Goal: Task Accomplishment & Management: Use online tool/utility

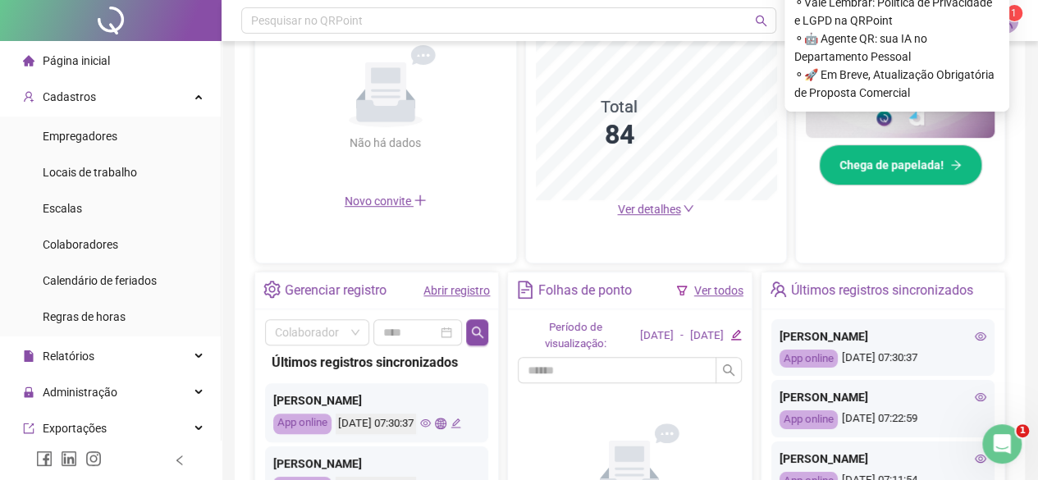
scroll to position [266, 0]
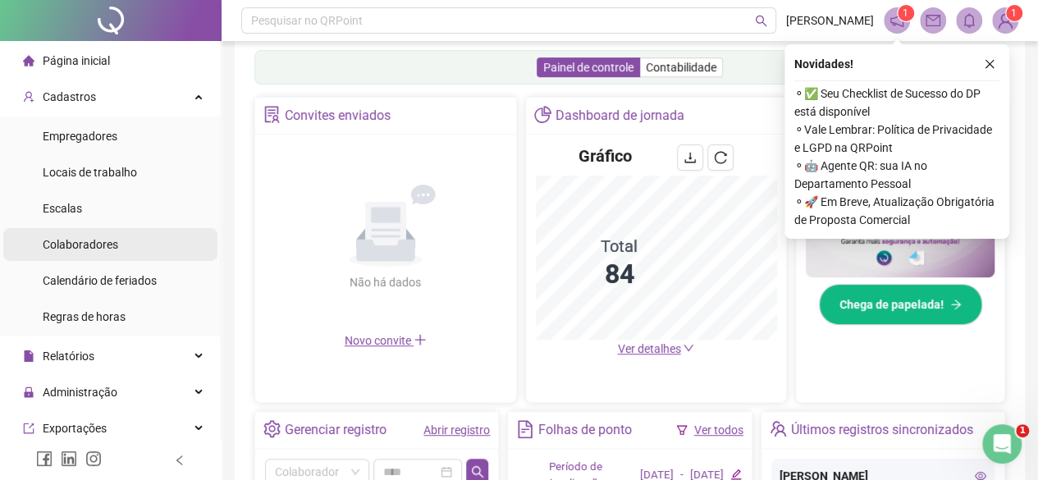
click at [98, 247] on span "Colaboradores" at bounding box center [80, 244] width 75 height 13
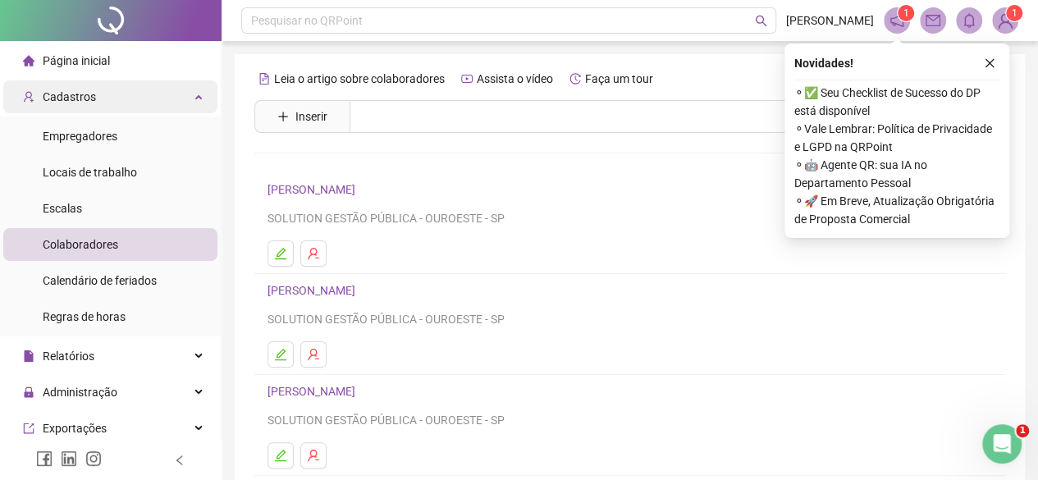
click at [90, 94] on span "Cadastros" at bounding box center [69, 96] width 53 height 13
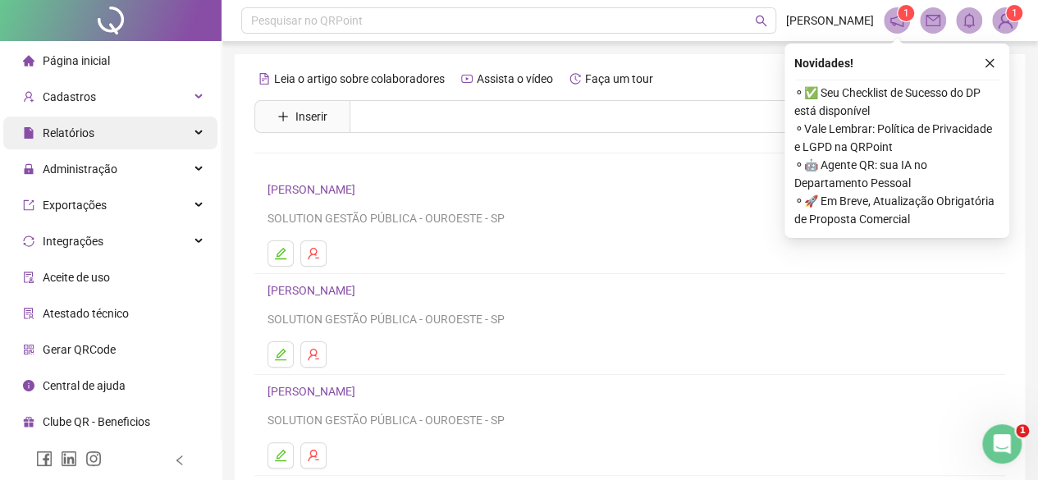
click at [107, 144] on div "Relatórios" at bounding box center [110, 132] width 214 height 33
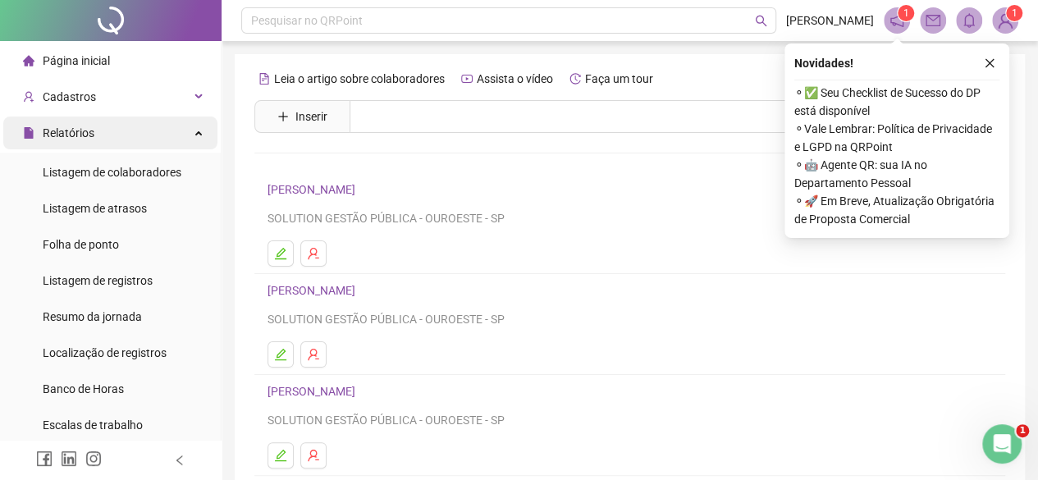
click at [107, 144] on div "Relatórios" at bounding box center [110, 132] width 214 height 33
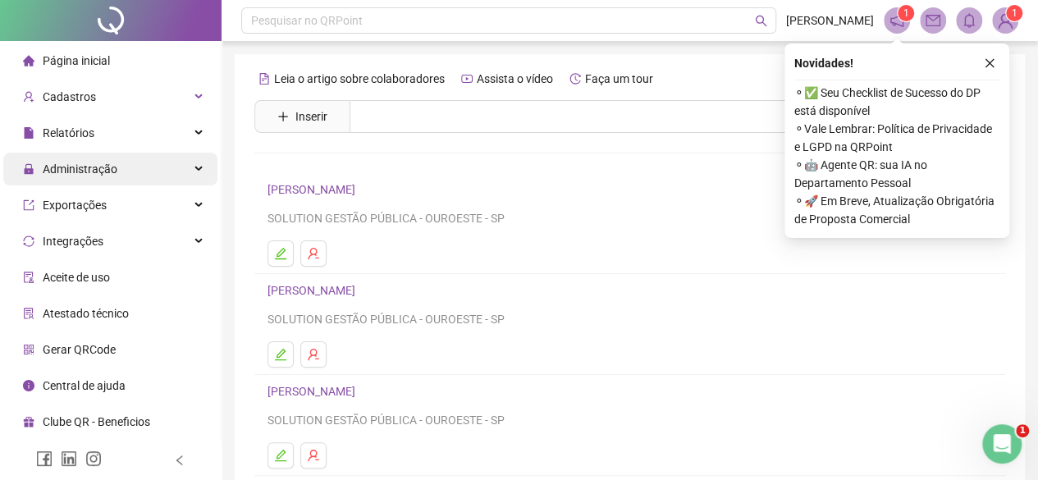
click at [114, 175] on span "Administração" at bounding box center [80, 168] width 75 height 13
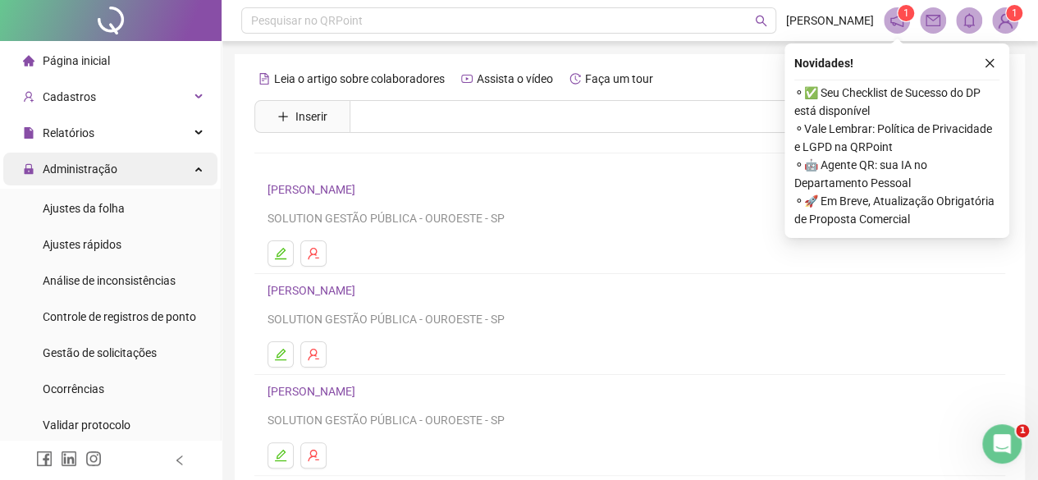
click at [114, 175] on span "Administração" at bounding box center [80, 168] width 75 height 13
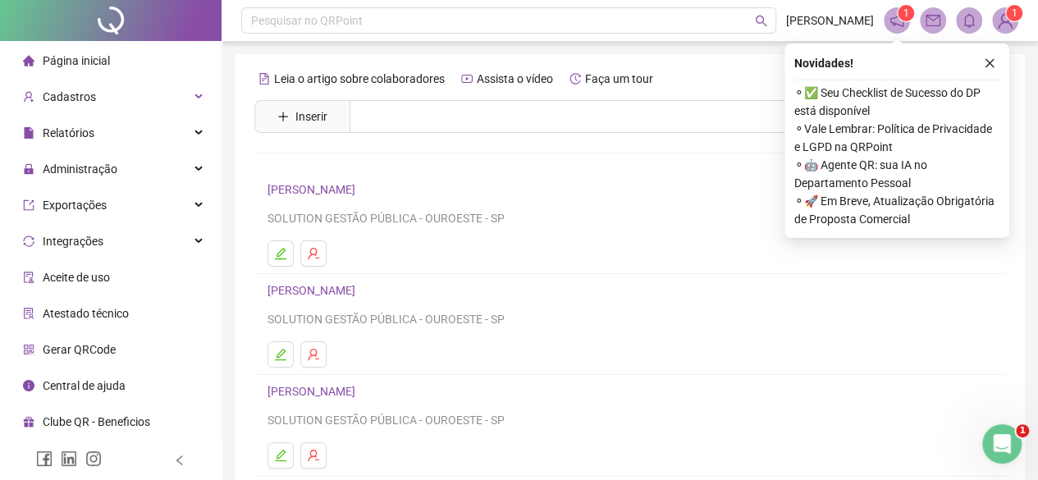
click at [77, 70] on div "Página inicial" at bounding box center [66, 60] width 87 height 33
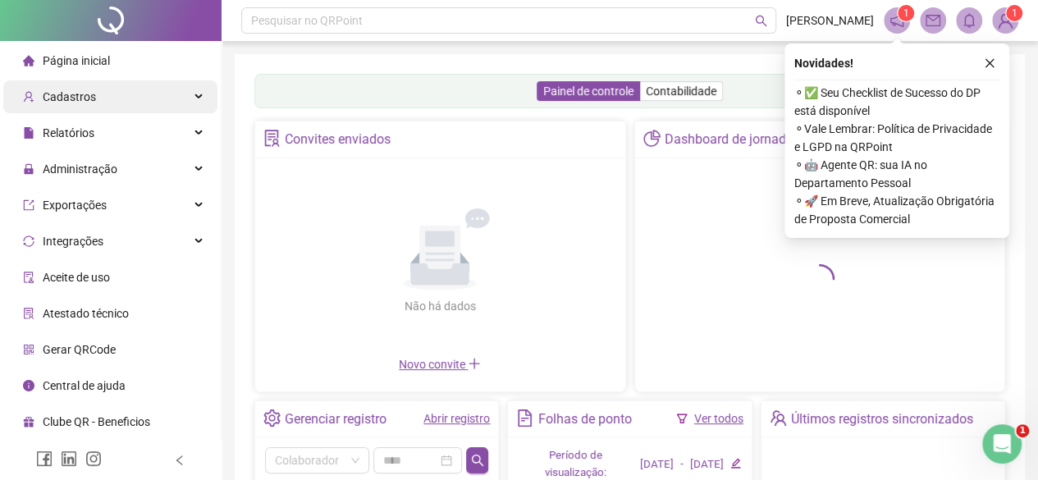
click at [80, 101] on span "Cadastros" at bounding box center [69, 96] width 53 height 13
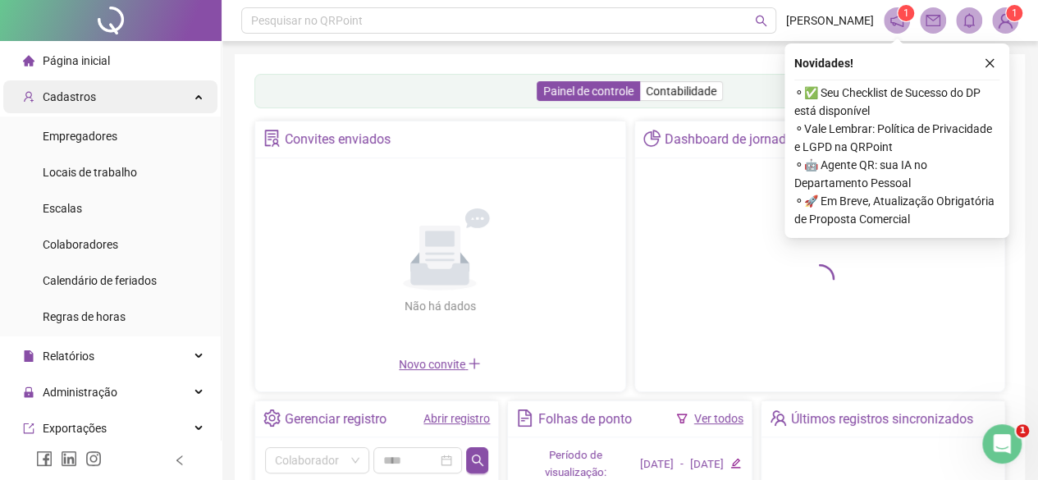
click at [80, 101] on span "Cadastros" at bounding box center [69, 96] width 53 height 13
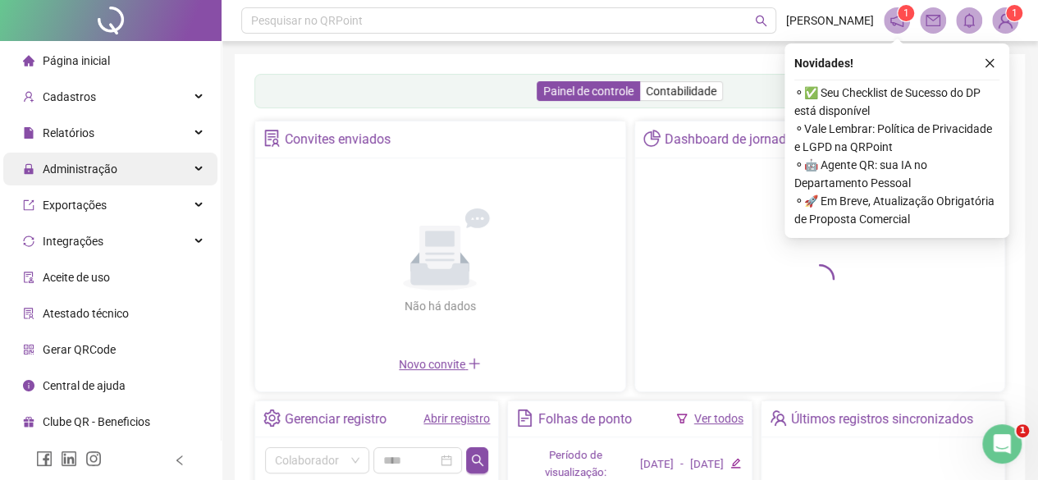
click at [92, 165] on span "Administração" at bounding box center [80, 168] width 75 height 13
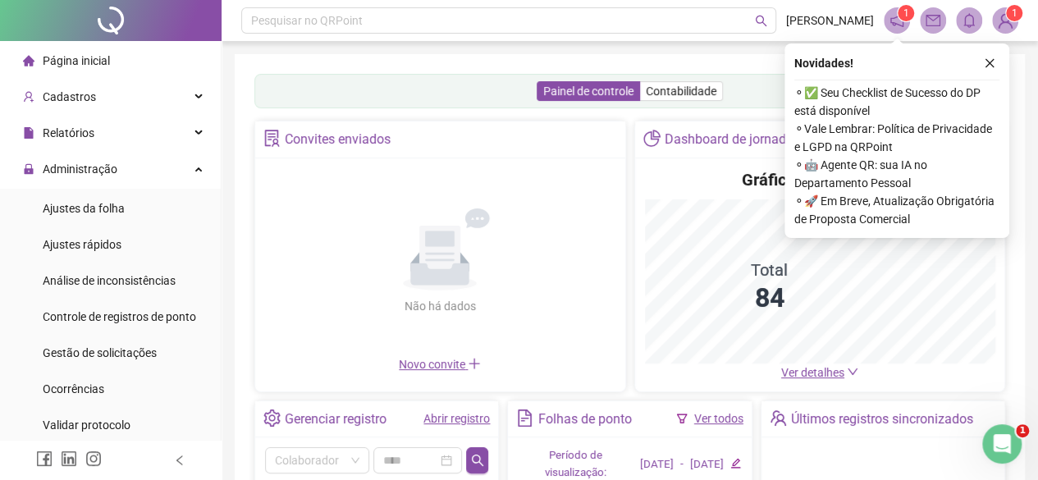
click at [445, 355] on div "Não há dados Não há dados" at bounding box center [440, 261] width 350 height 187
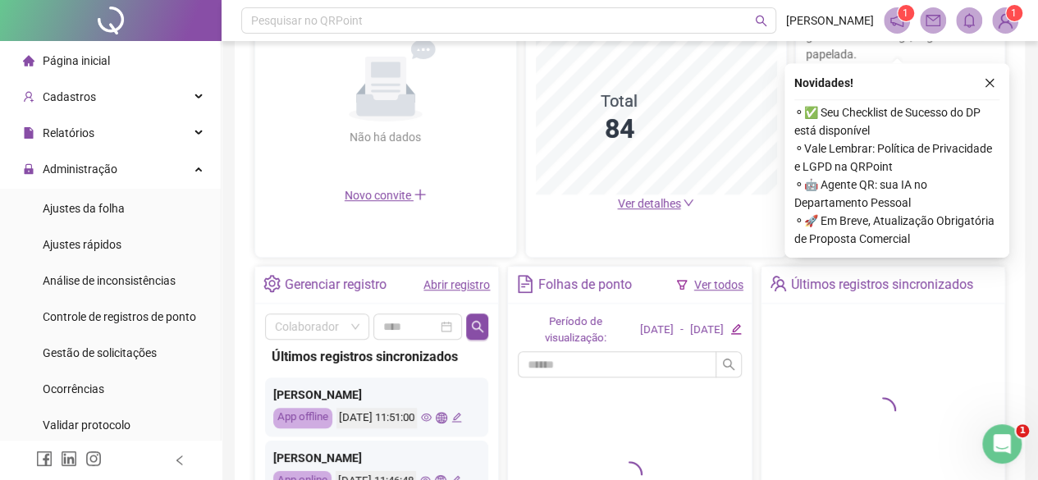
scroll to position [410, 0]
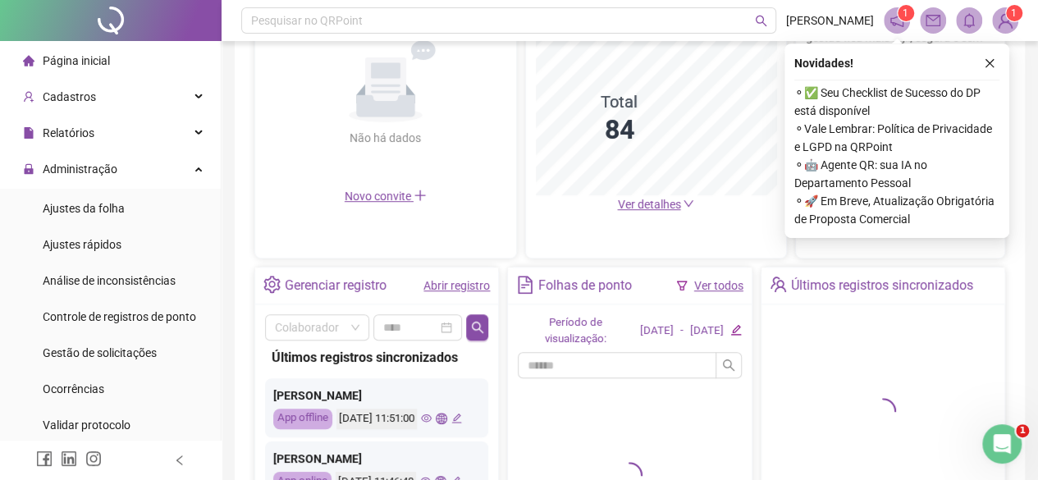
click at [447, 283] on link "Abrir registro" at bounding box center [456, 285] width 66 height 13
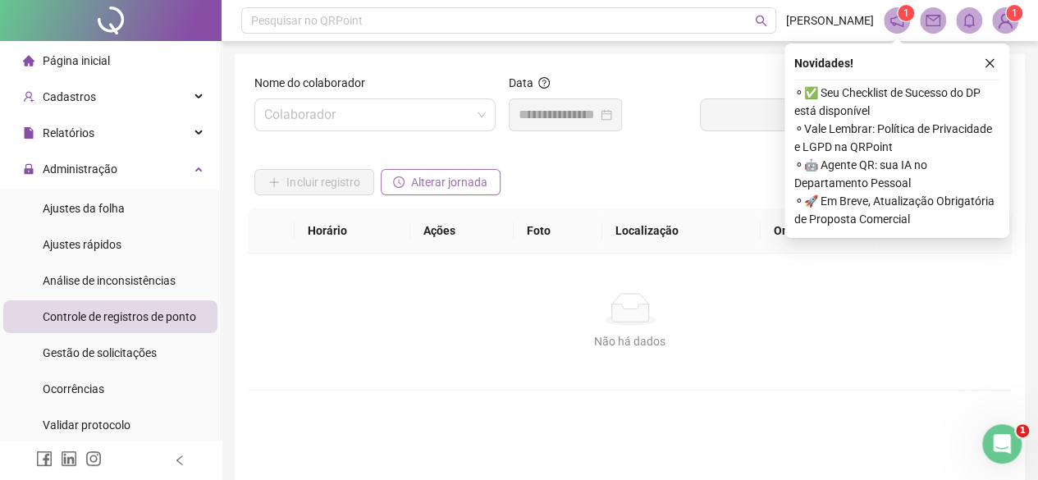
click at [473, 190] on span "Alterar jornada" at bounding box center [449, 182] width 76 height 18
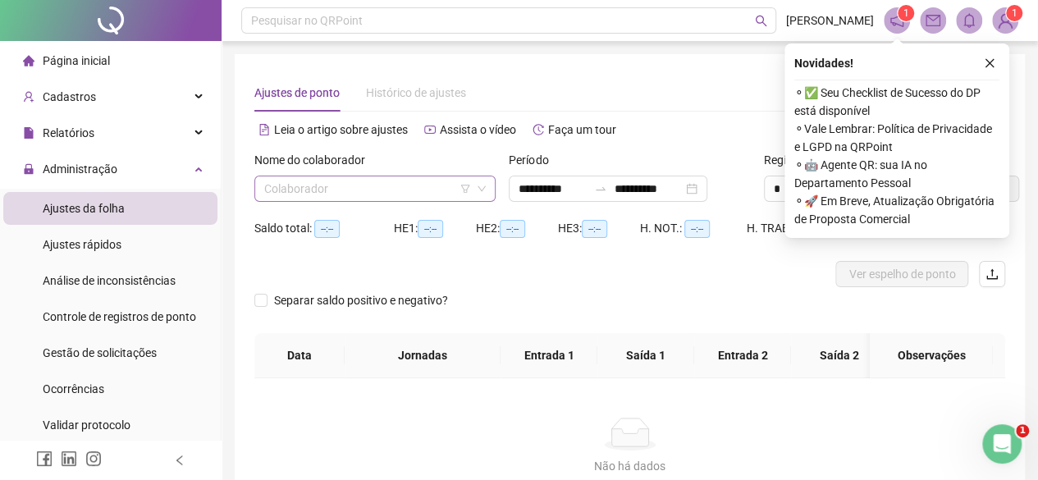
click at [415, 198] on input "search" at bounding box center [367, 188] width 207 height 25
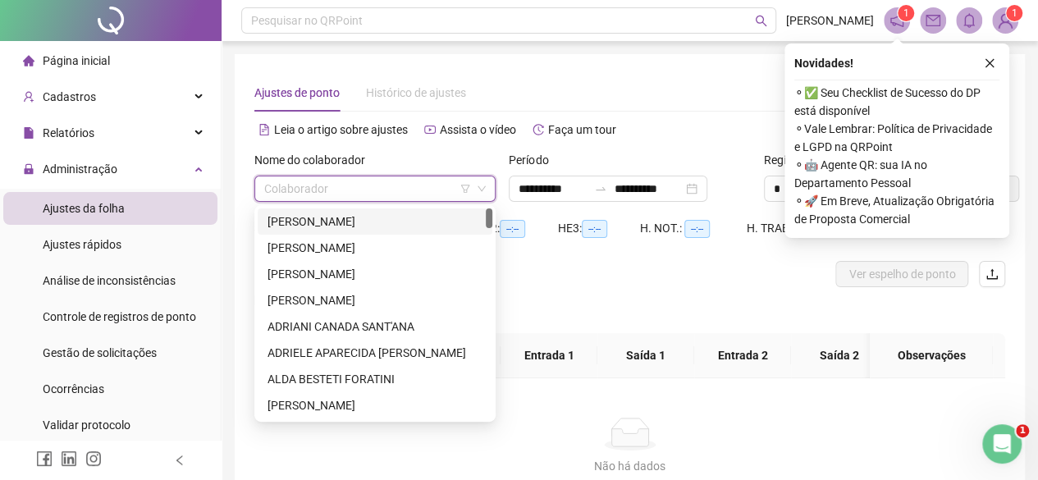
type input "**********"
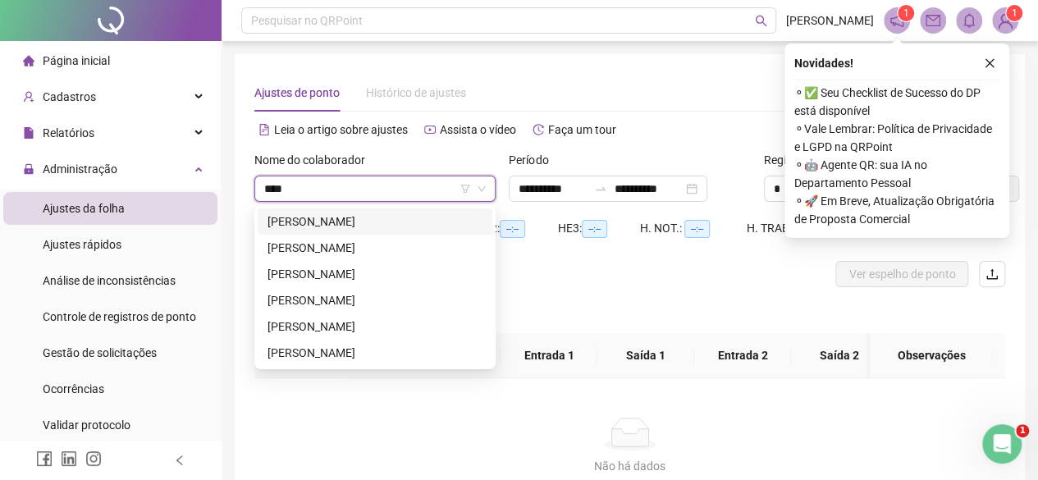
type input "*****"
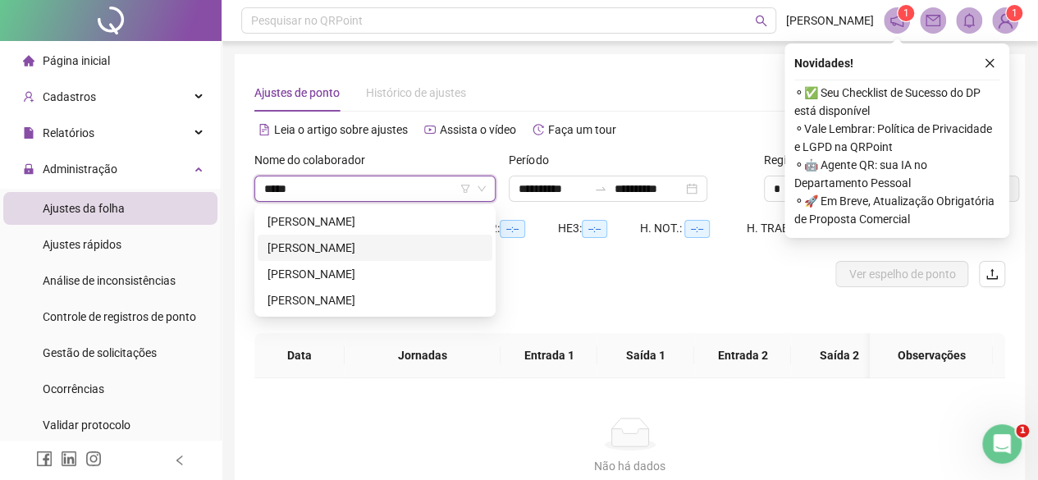
click at [379, 242] on div "[PERSON_NAME]" at bounding box center [374, 248] width 215 height 18
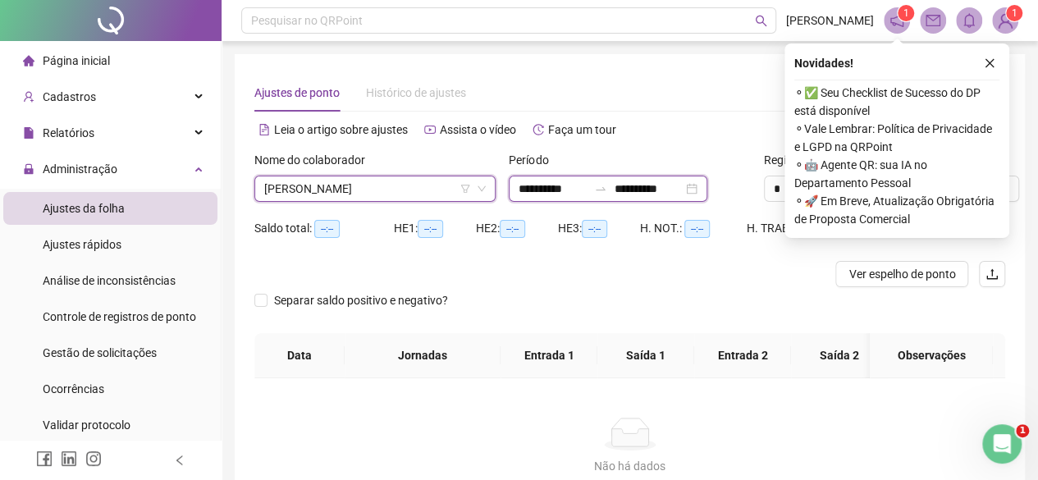
click at [554, 189] on input "**********" at bounding box center [552, 189] width 69 height 18
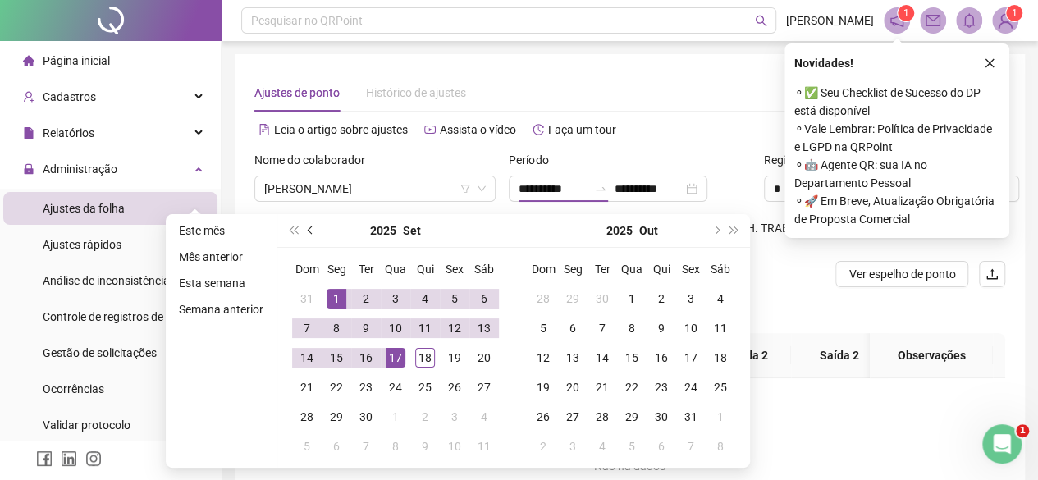
click at [308, 228] on span "prev-year" at bounding box center [312, 230] width 8 height 8
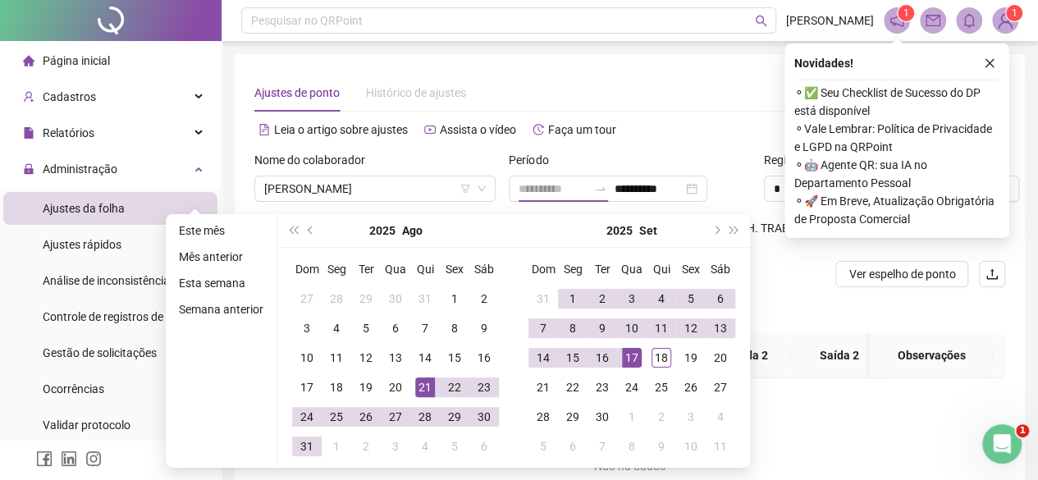
type input "**********"
click at [428, 387] on div "21" at bounding box center [425, 387] width 20 height 20
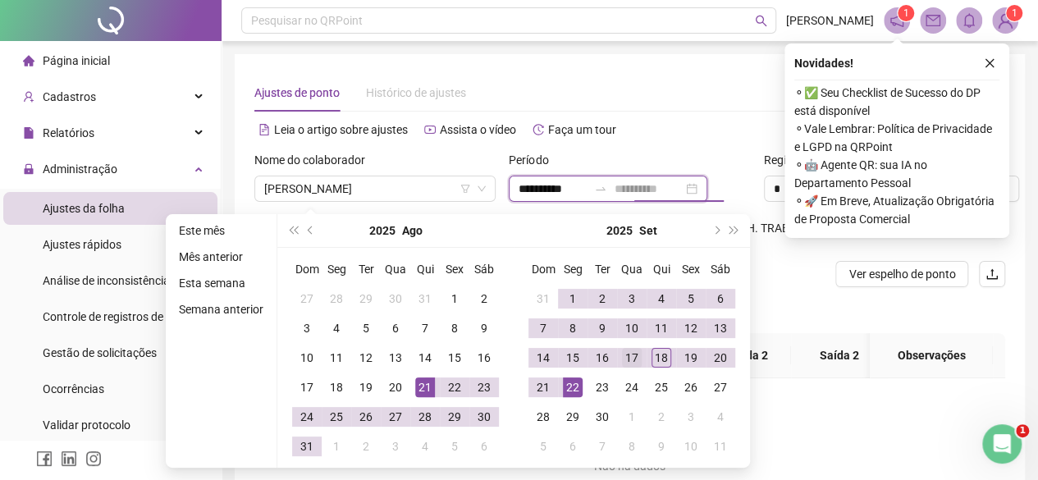
type input "**********"
click at [643, 365] on td "17" at bounding box center [632, 358] width 30 height 30
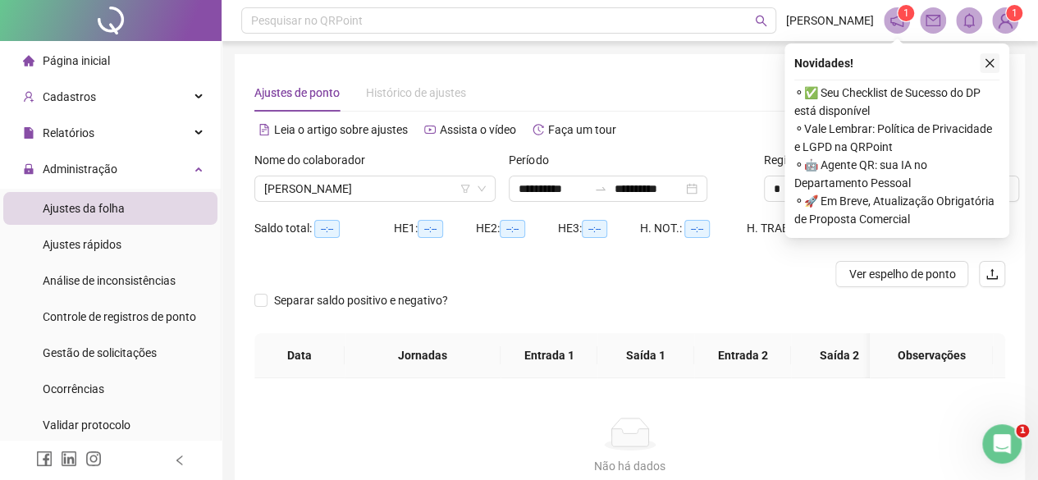
click at [993, 60] on icon "close" at bounding box center [989, 63] width 9 height 9
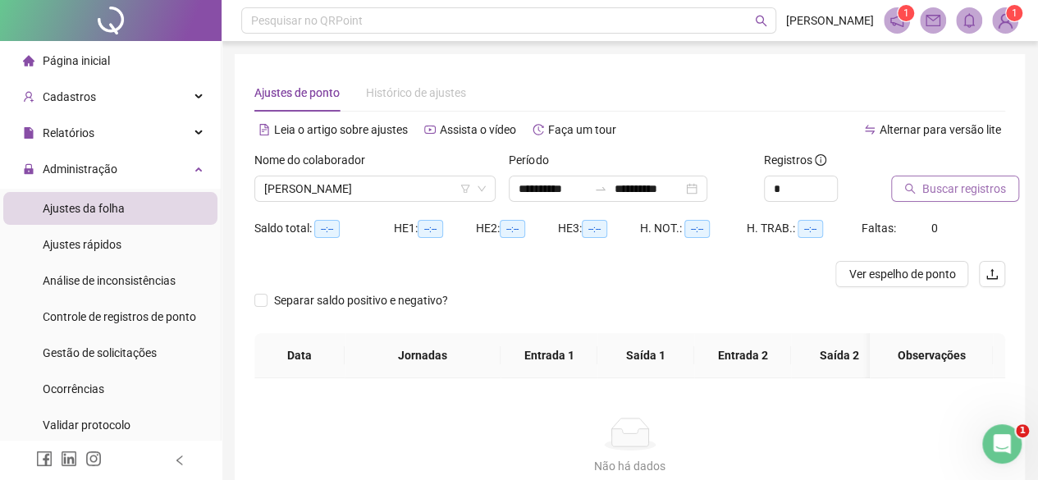
click at [955, 186] on span "Buscar registros" at bounding box center [964, 189] width 84 height 18
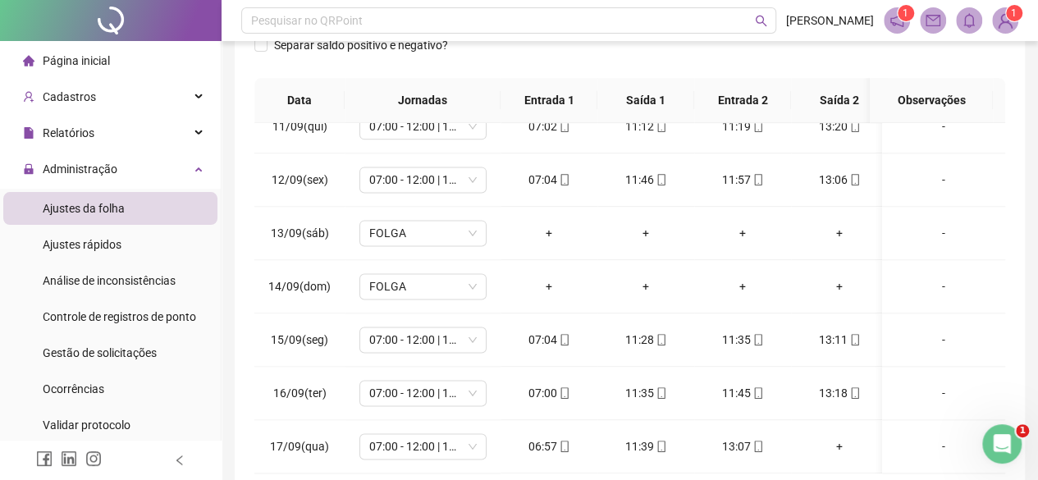
scroll to position [358, 0]
